Goal: Transaction & Acquisition: Purchase product/service

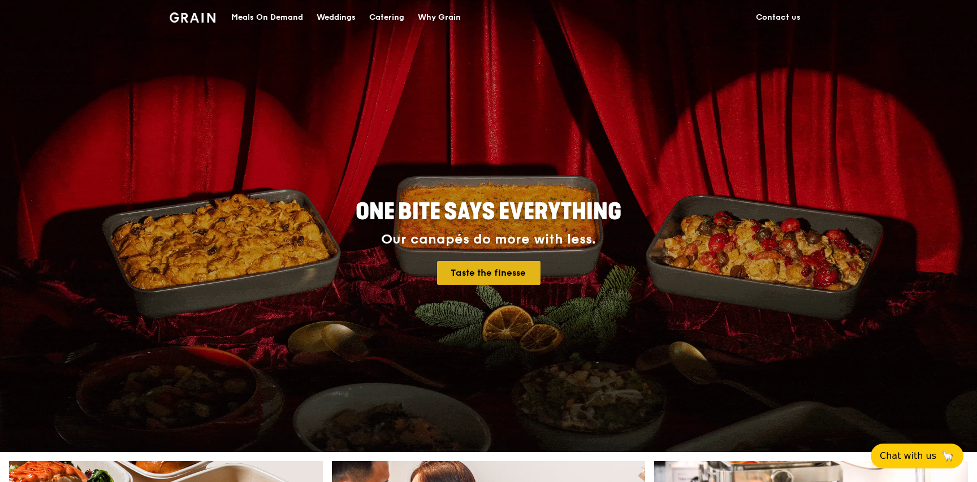
click at [469, 273] on link "Taste the finesse" at bounding box center [488, 273] width 103 height 24
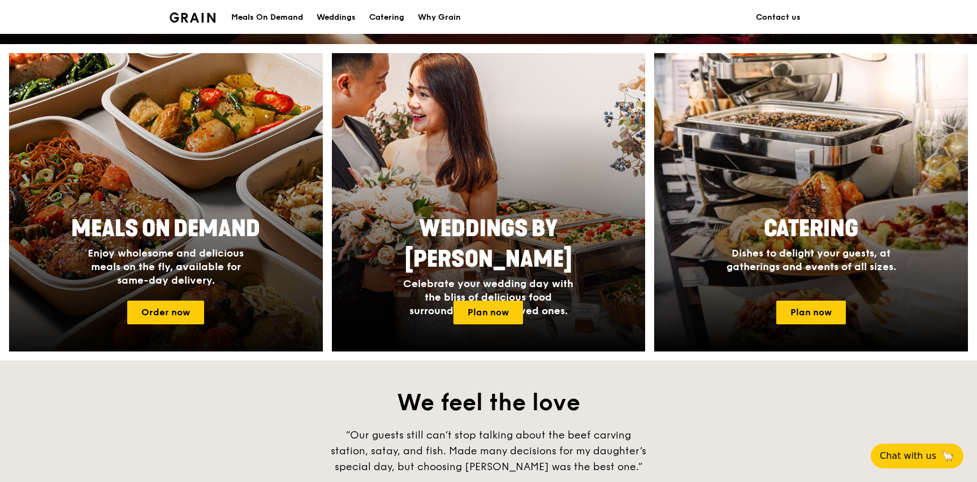
scroll to position [396, 0]
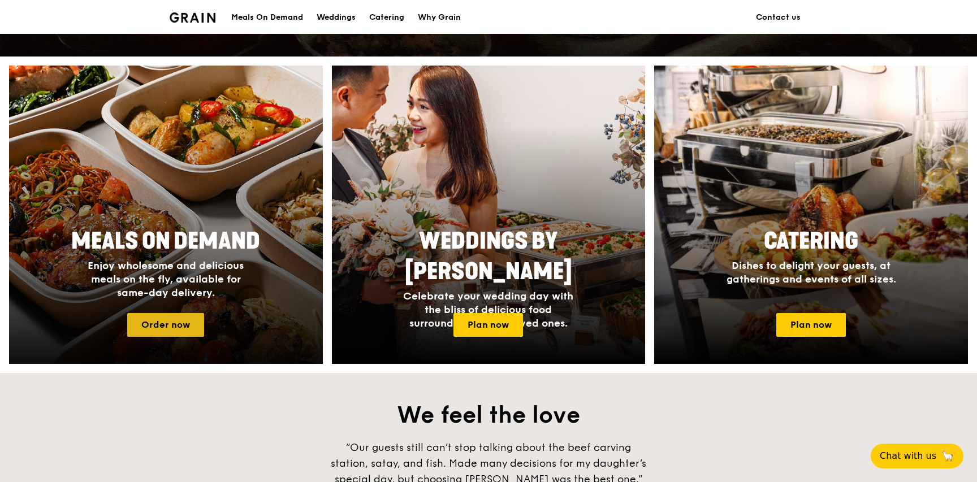
click at [161, 317] on link "Order now" at bounding box center [165, 325] width 77 height 24
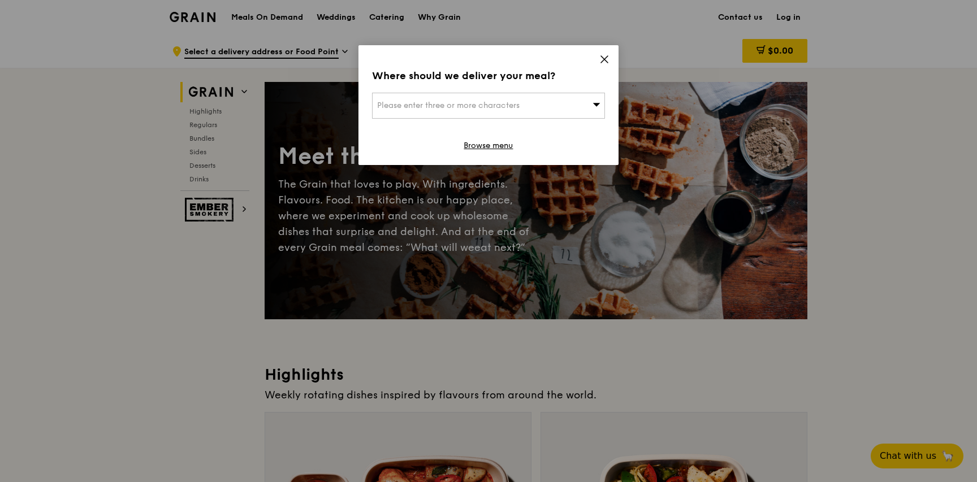
click at [574, 105] on div "Please enter three or more characters" at bounding box center [488, 106] width 233 height 26
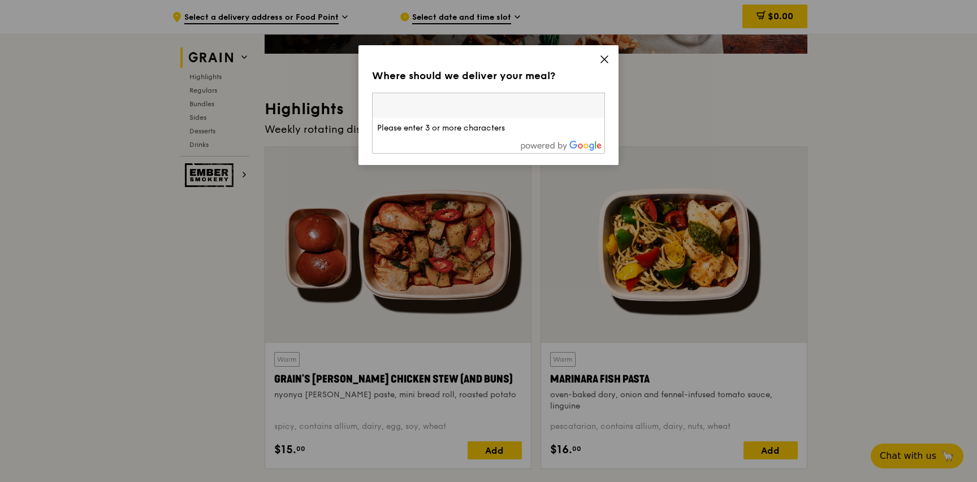
scroll to position [226, 0]
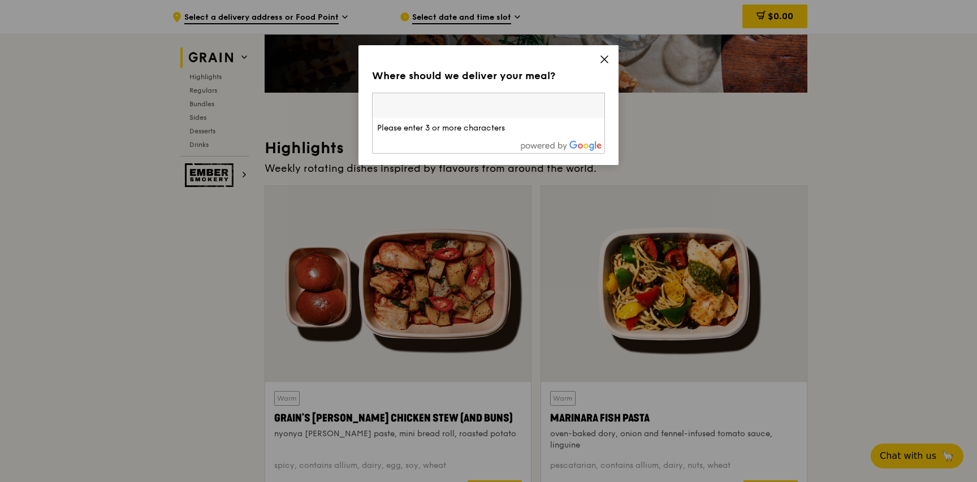
click at [605, 62] on icon at bounding box center [604, 59] width 10 height 10
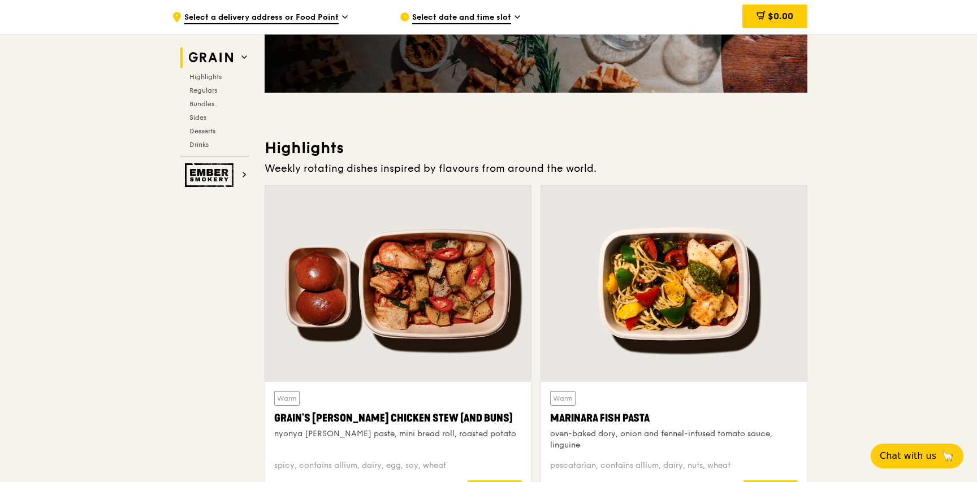
click at [345, 11] on div ".cls-1 { fill: none; stroke: #fff; stroke-linecap: round; stroke-linejoin: roun…" at bounding box center [277, 17] width 210 height 34
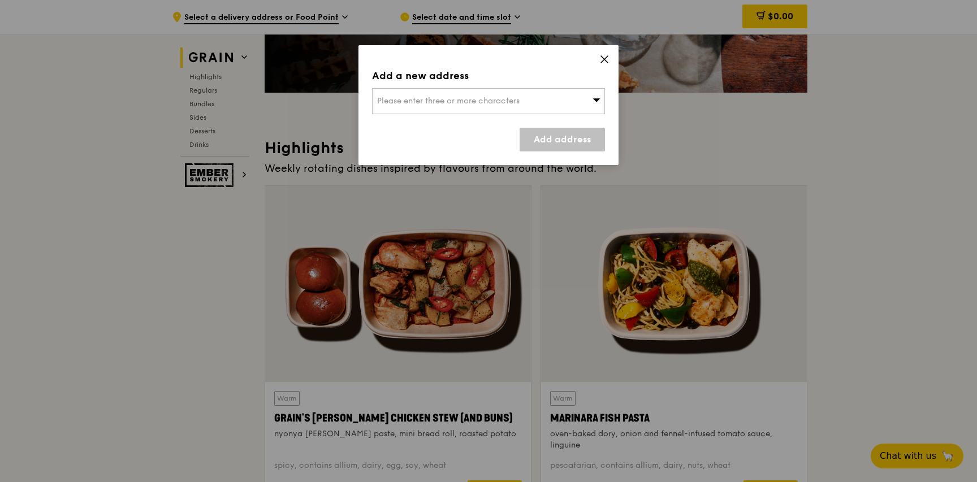
click at [598, 95] on span at bounding box center [597, 100] width 8 height 11
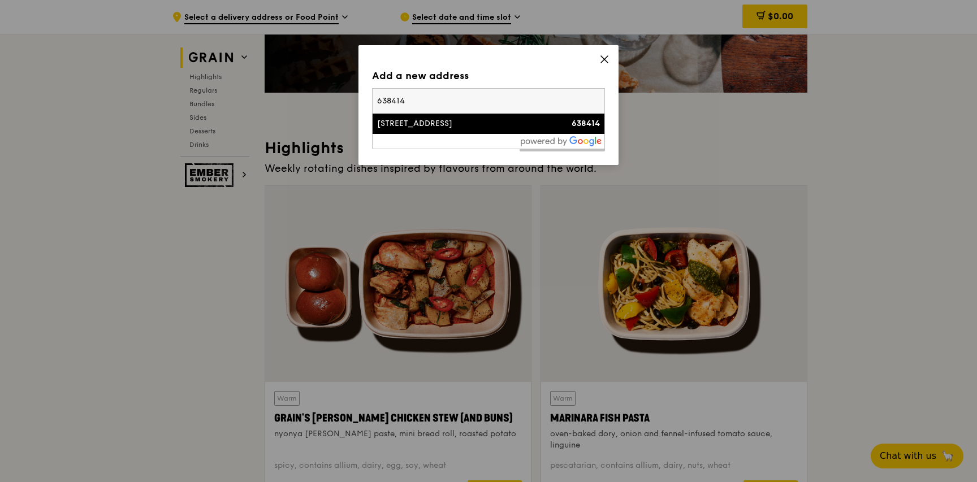
type input "638414"
click at [546, 127] on div "638414" at bounding box center [573, 123] width 56 height 11
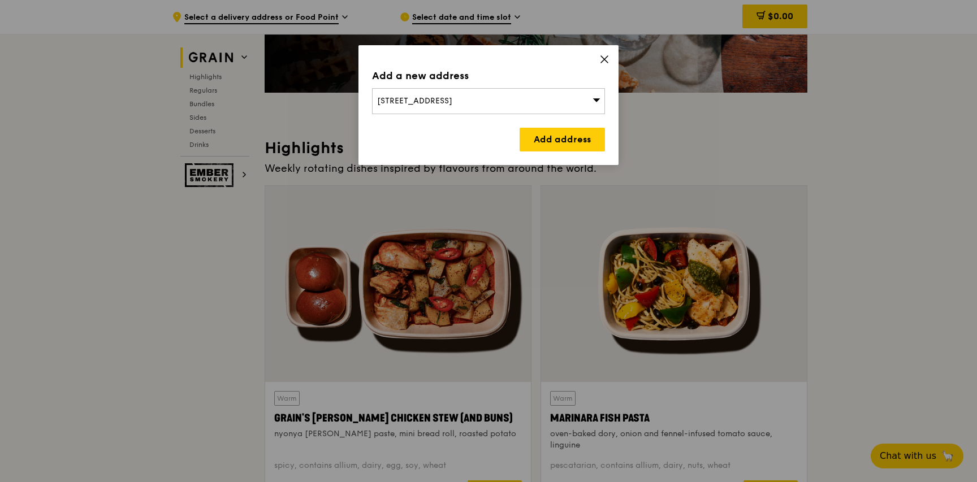
click at [603, 62] on icon at bounding box center [604, 59] width 10 height 10
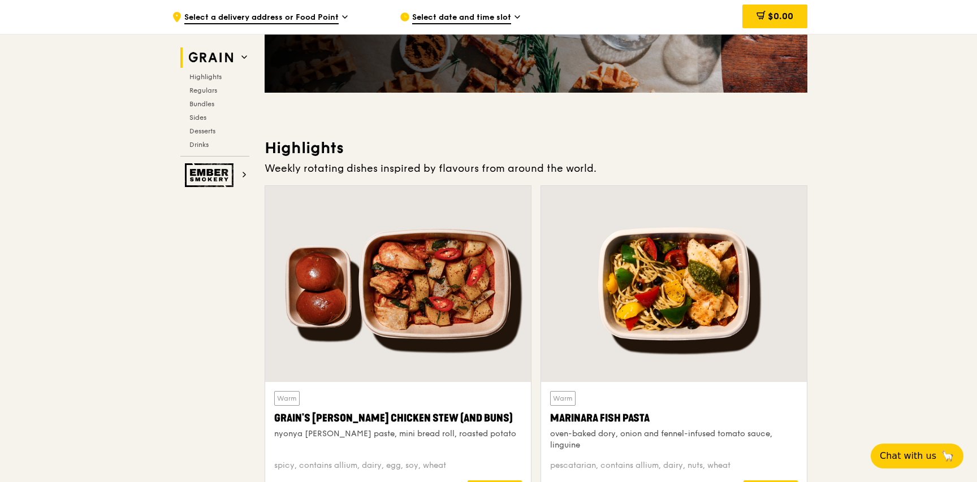
click at [342, 14] on icon at bounding box center [345, 17] width 6 height 10
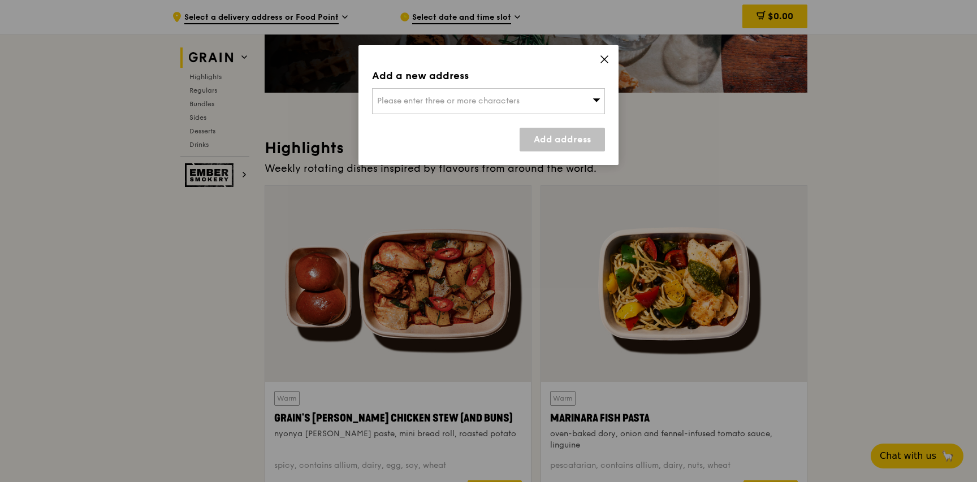
click at [466, 114] on div "Add a new address Please enter three or more characters Add address" at bounding box center [489, 105] width 260 height 120
click at [469, 97] on span "Please enter three or more characters" at bounding box center [448, 101] width 143 height 10
type input "638414"
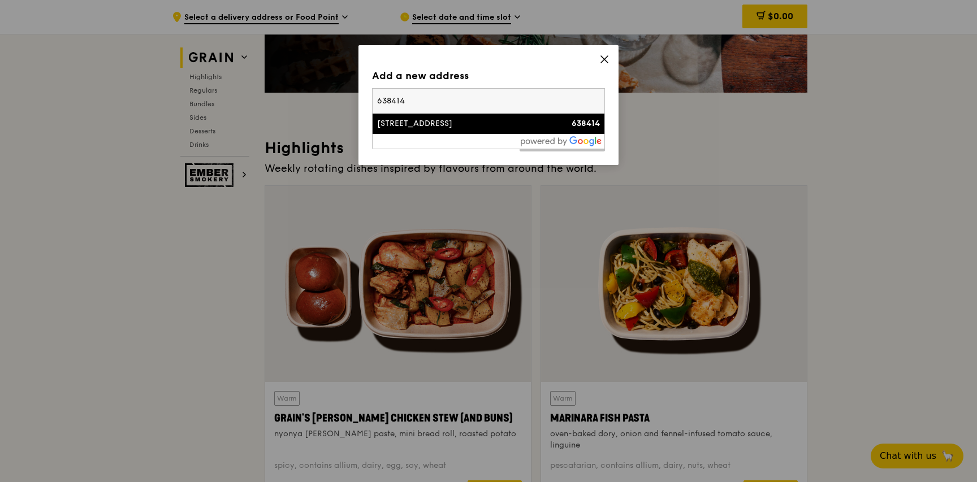
click at [471, 121] on div "[STREET_ADDRESS]" at bounding box center [460, 123] width 167 height 11
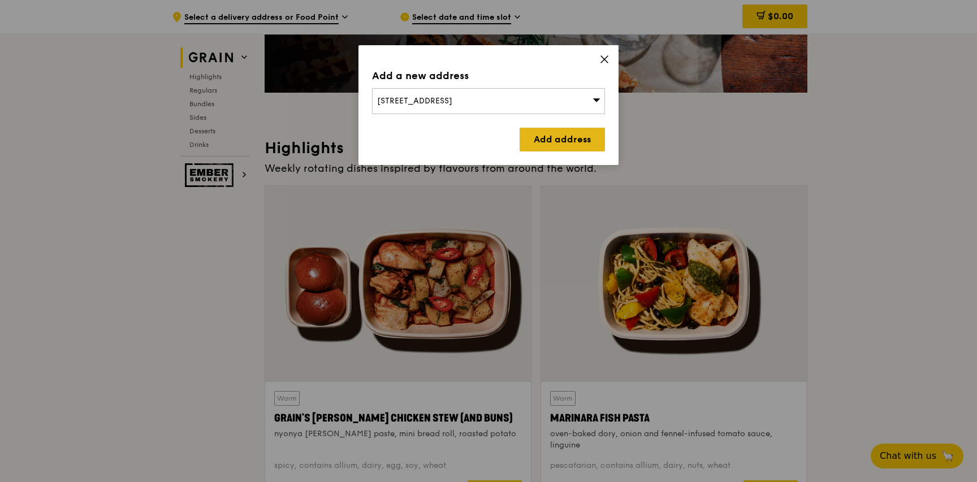
click at [563, 143] on link "Add address" at bounding box center [562, 140] width 85 height 24
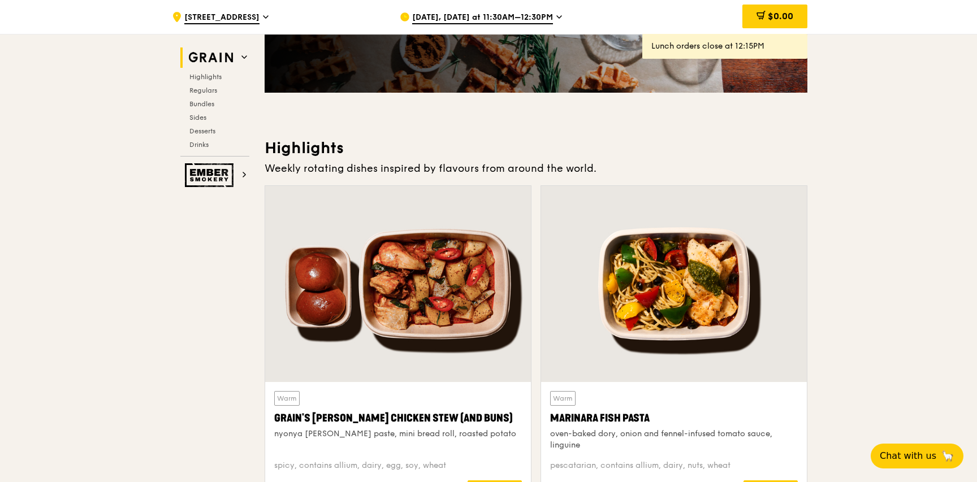
click at [539, 18] on span "[DATE], [DATE] at 11:30AM–12:30PM" at bounding box center [482, 18] width 141 height 12
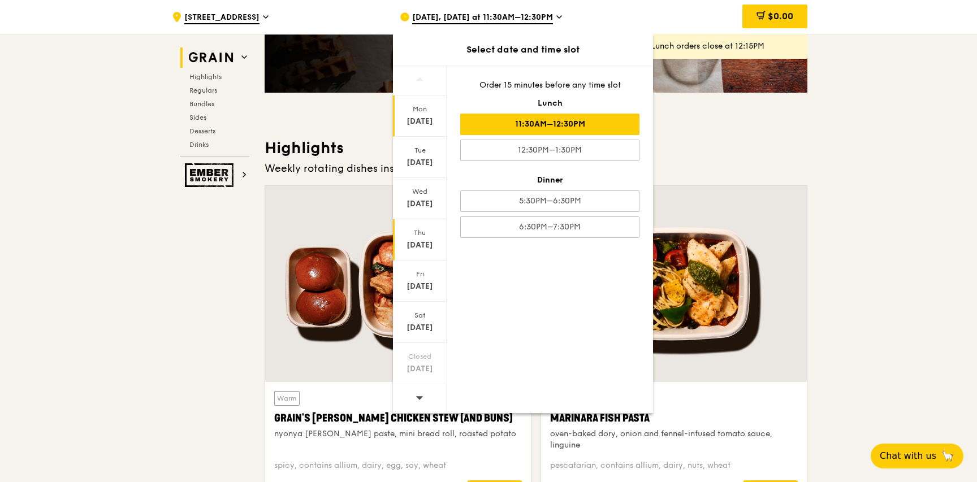
click at [418, 240] on div "[DATE]" at bounding box center [420, 245] width 50 height 11
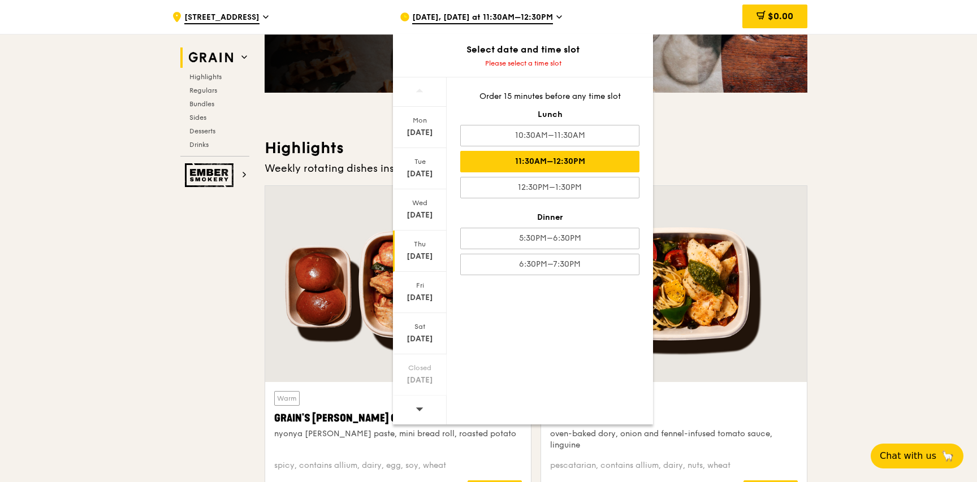
click at [561, 164] on div "11:30AM–12:30PM" at bounding box center [549, 161] width 179 height 21
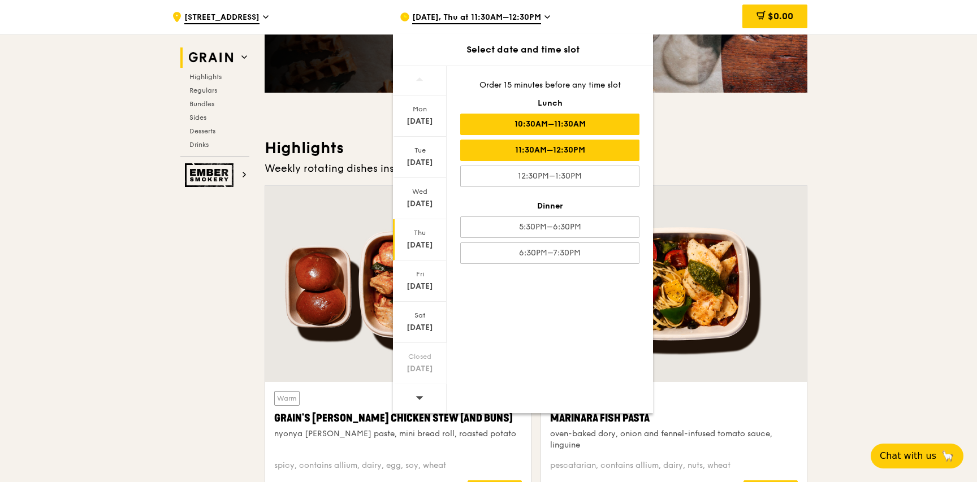
click at [616, 124] on div "10:30AM–11:30AM" at bounding box center [549, 124] width 179 height 21
click at [623, 150] on div "11:30AM–12:30PM" at bounding box center [549, 150] width 179 height 21
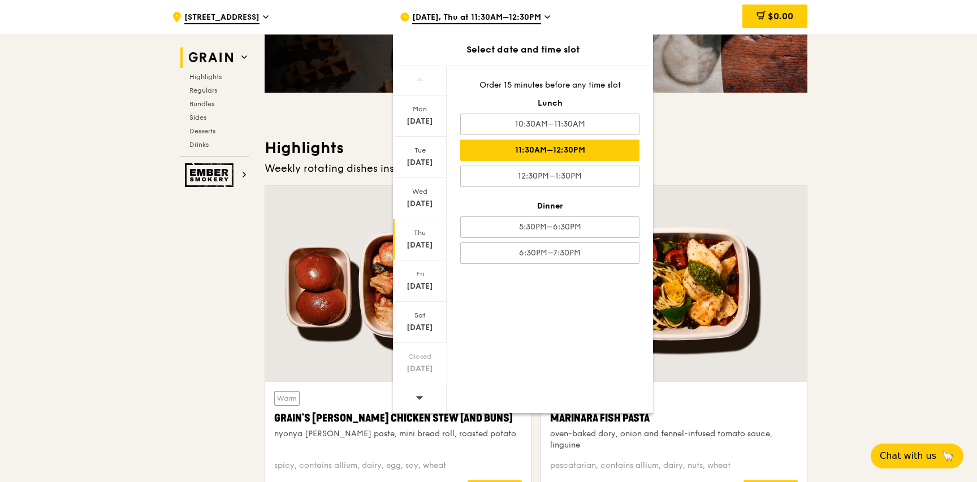
click at [719, 156] on h3 "Highlights" at bounding box center [536, 148] width 543 height 20
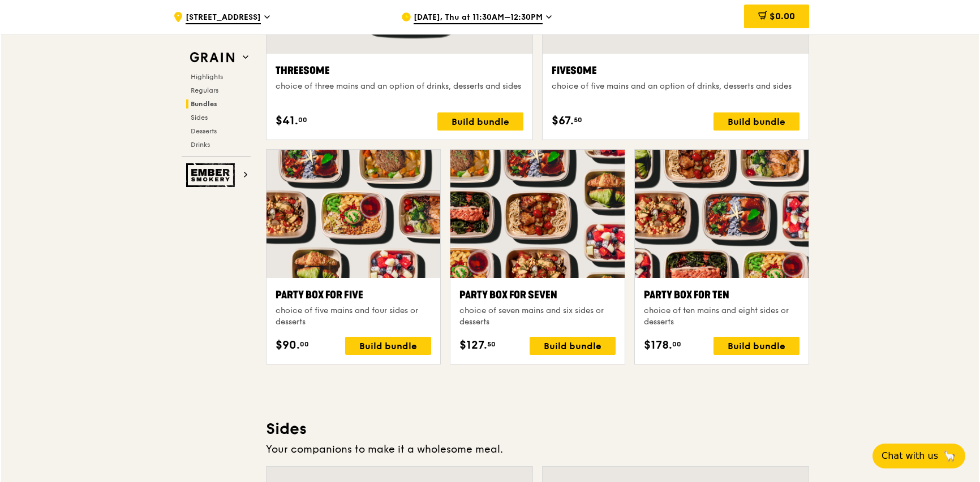
scroll to position [2149, 0]
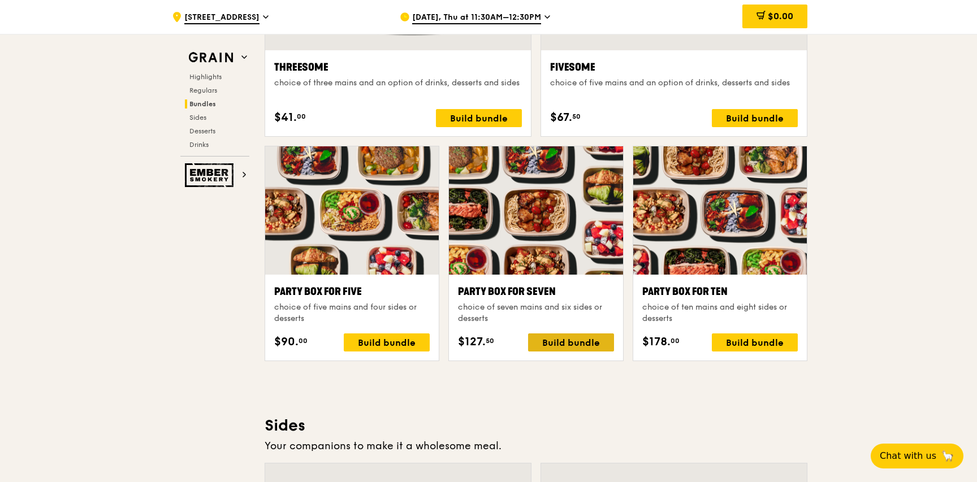
click at [576, 334] on div "Build bundle" at bounding box center [571, 343] width 86 height 18
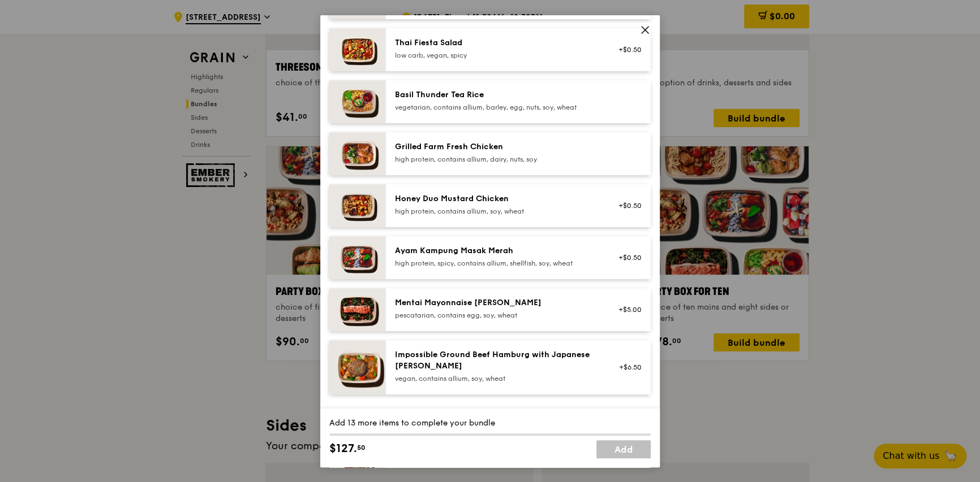
scroll to position [226, 0]
